Goal: Register for event/course

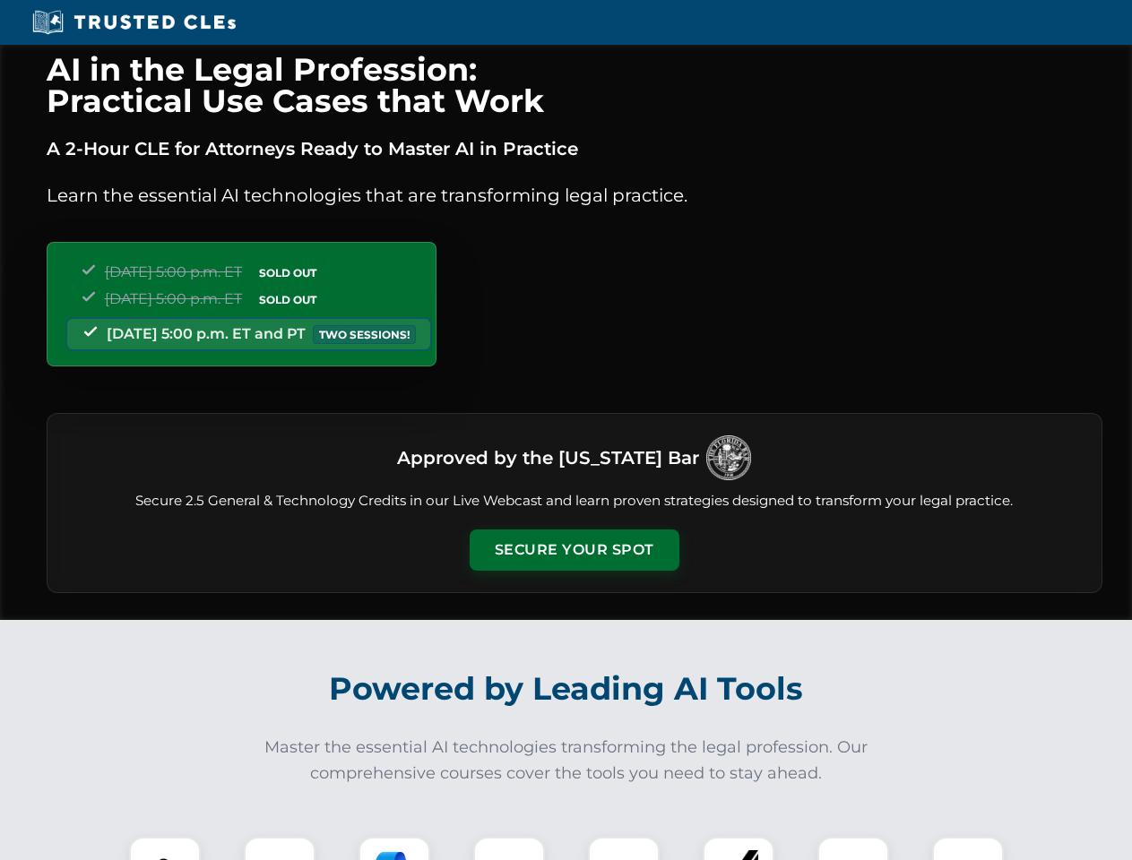
click at [574, 550] on button "Secure Your Spot" at bounding box center [575, 550] width 210 height 41
click at [165, 849] on img at bounding box center [165, 873] width 52 height 52
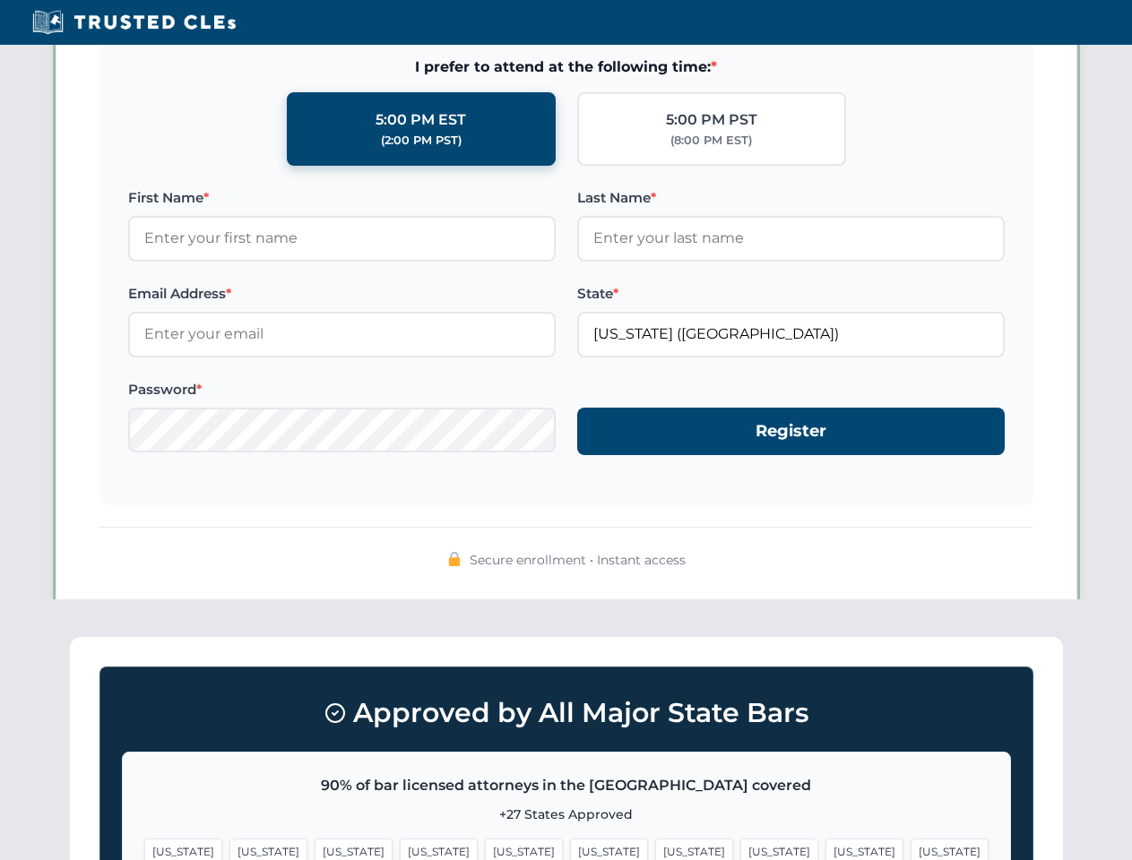
click at [655, 849] on span "[US_STATE]" at bounding box center [694, 852] width 78 height 26
click at [825, 849] on span "[US_STATE]" at bounding box center [864, 852] width 78 height 26
